Goal: Check status

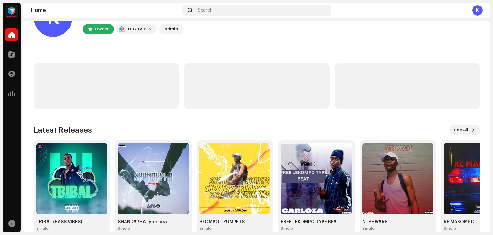
scroll to position [45, 0]
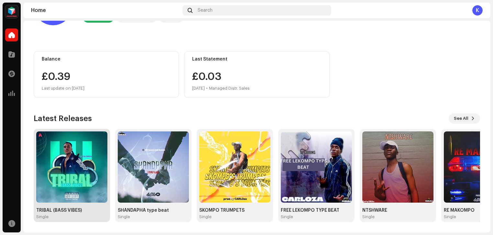
click at [83, 158] on img at bounding box center [71, 166] width 71 height 71
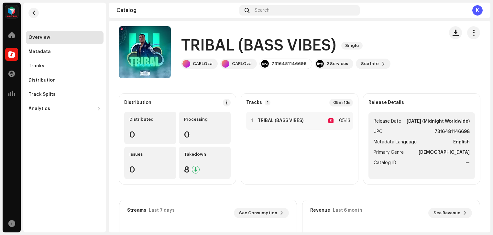
scroll to position [3, 0]
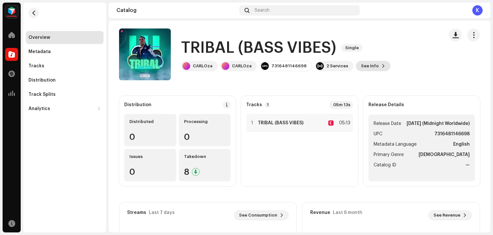
click at [361, 65] on span "See Info" at bounding box center [370, 66] width 18 height 13
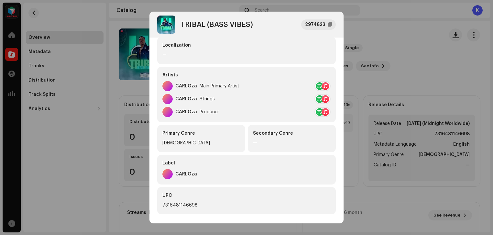
scroll to position [0, 0]
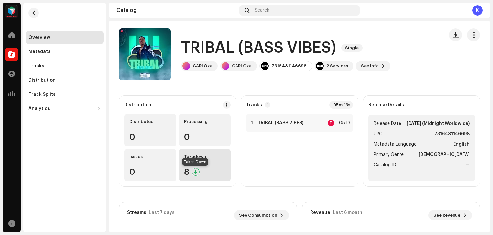
click at [196, 171] on div at bounding box center [196, 172] width 8 height 8
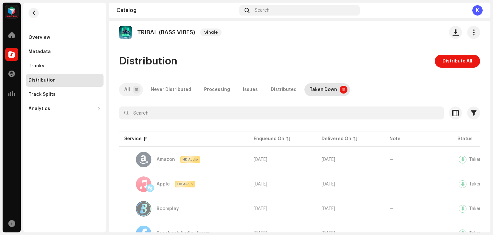
click at [131, 90] on p-tab "All 8" at bounding box center [131, 89] width 24 height 13
click at [32, 12] on span "button" at bounding box center [33, 12] width 5 height 5
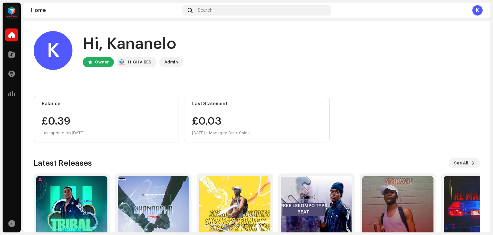
click at [151, 61] on div "HIGHVIBES" at bounding box center [137, 62] width 40 height 10
click at [140, 62] on div "HIGHVIBES" at bounding box center [139, 62] width 23 height 8
click at [100, 62] on div "Owner" at bounding box center [102, 62] width 14 height 8
